Goal: Information Seeking & Learning: Check status

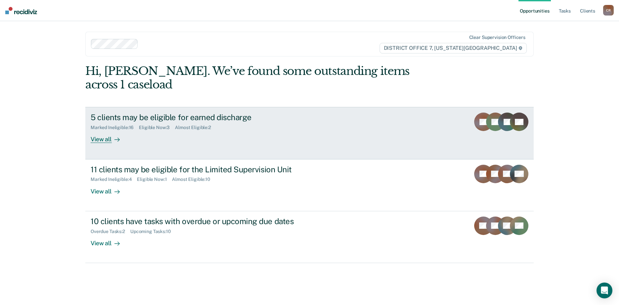
click at [99, 131] on div "View all" at bounding box center [109, 137] width 37 height 13
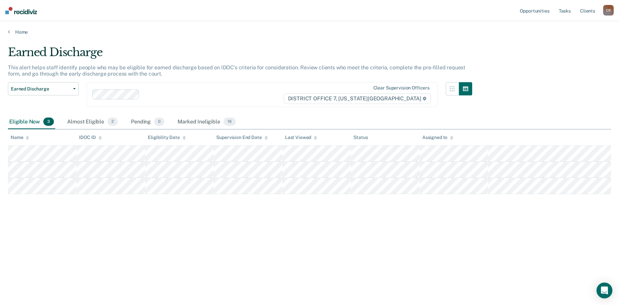
click at [95, 227] on div "Earned Discharge This alert helps staff identify people who may be eligible for…" at bounding box center [309, 151] width 603 height 210
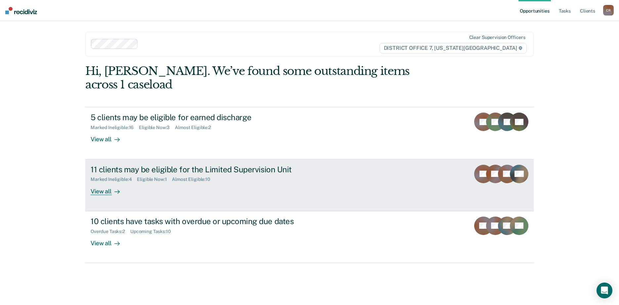
click at [106, 182] on div "View all" at bounding box center [109, 188] width 37 height 13
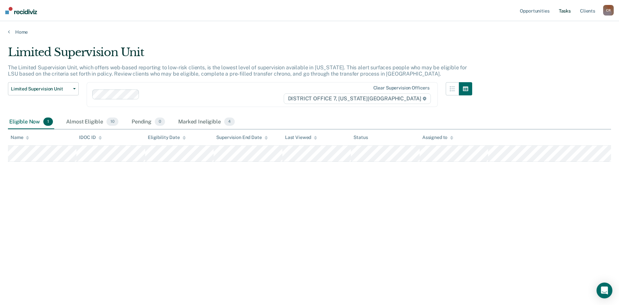
click at [568, 11] on link "Tasks" at bounding box center [564, 10] width 15 height 21
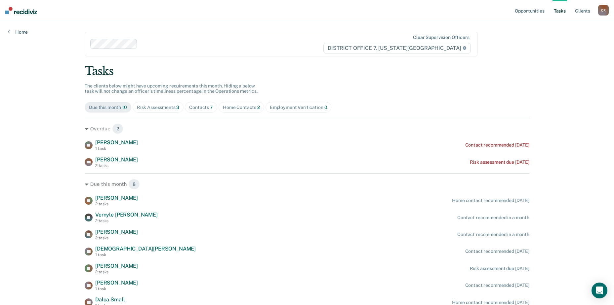
click at [163, 107] on div "Risk Assessments 3" at bounding box center [158, 108] width 43 height 6
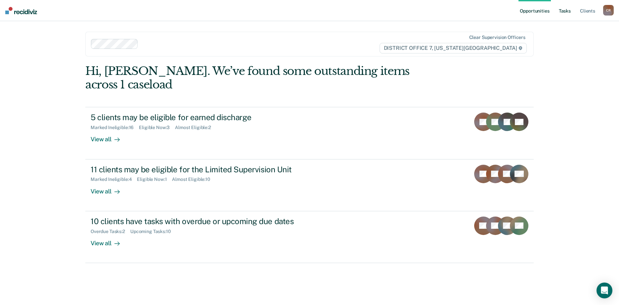
click at [564, 10] on link "Tasks" at bounding box center [564, 10] width 15 height 21
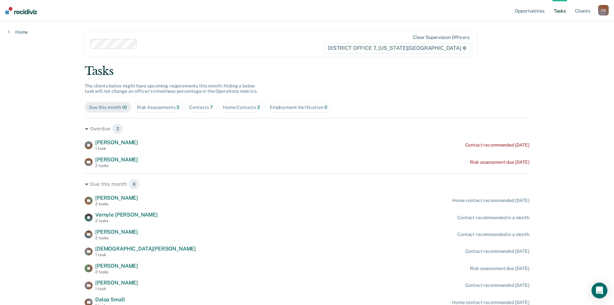
click at [199, 108] on div "Contacts 7" at bounding box center [201, 108] width 24 height 6
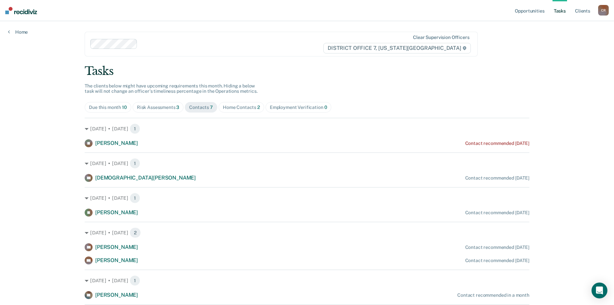
click at [139, 106] on div "Risk Assessments 3" at bounding box center [158, 108] width 43 height 6
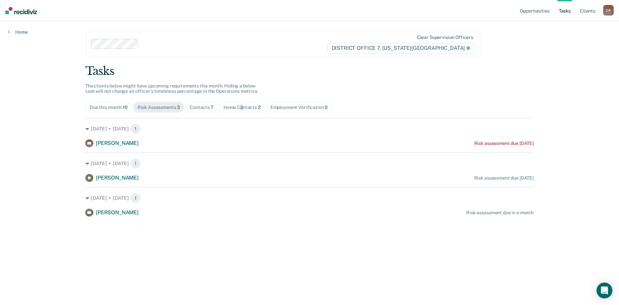
click at [242, 109] on div "Home Contacts 2" at bounding box center [241, 108] width 37 height 6
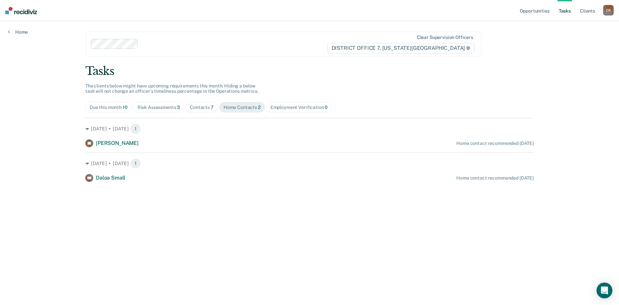
click at [109, 105] on div "Due this month 10" at bounding box center [109, 108] width 38 height 6
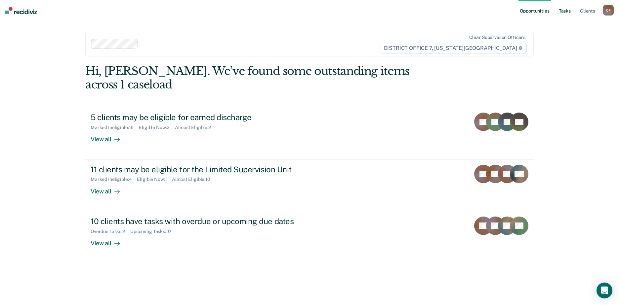
click at [566, 12] on link "Tasks" at bounding box center [564, 10] width 15 height 21
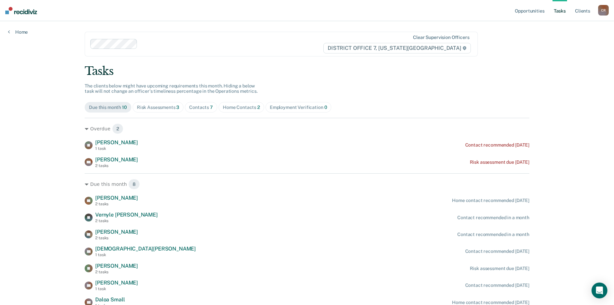
click at [228, 107] on div "Home Contacts 2" at bounding box center [241, 108] width 37 height 6
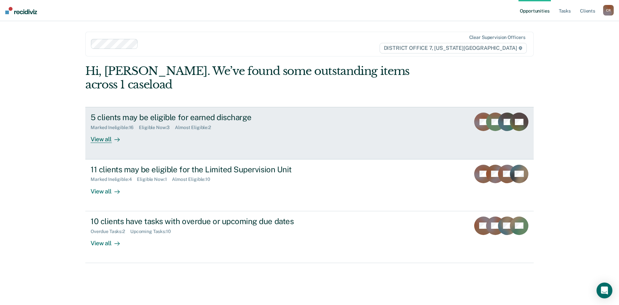
click at [199, 125] on div "Almost Eligible : 2" at bounding box center [195, 128] width 41 height 6
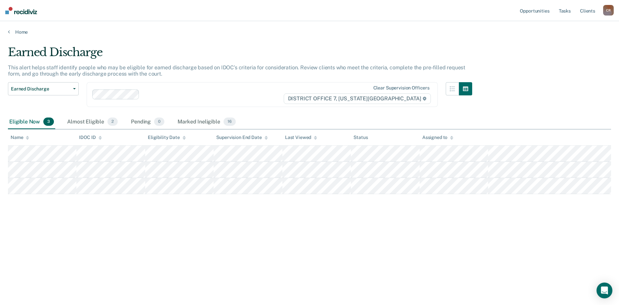
click at [576, 76] on div "Earned Discharge This alert helps staff identify people who may be eligible for…" at bounding box center [309, 151] width 603 height 210
click at [261, 245] on div "Earned Discharge This alert helps staff identify people who may be eligible for…" at bounding box center [309, 151] width 603 height 210
